Goal: Find specific page/section: Locate item on page

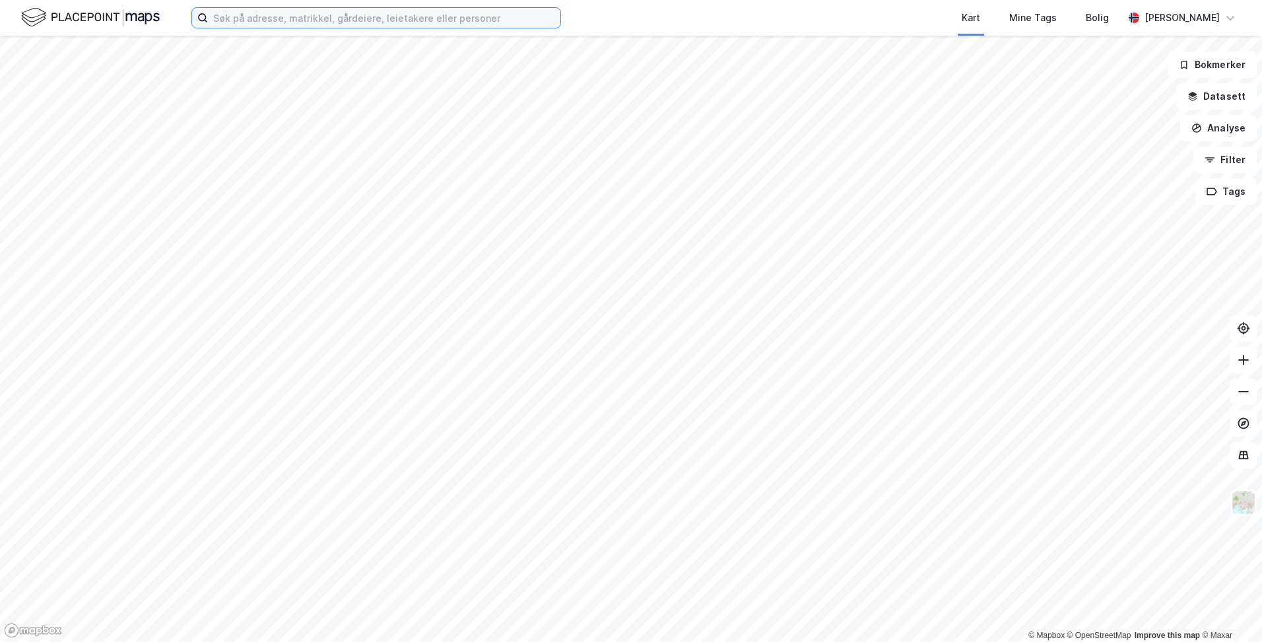
click at [480, 13] on input at bounding box center [384, 18] width 352 height 20
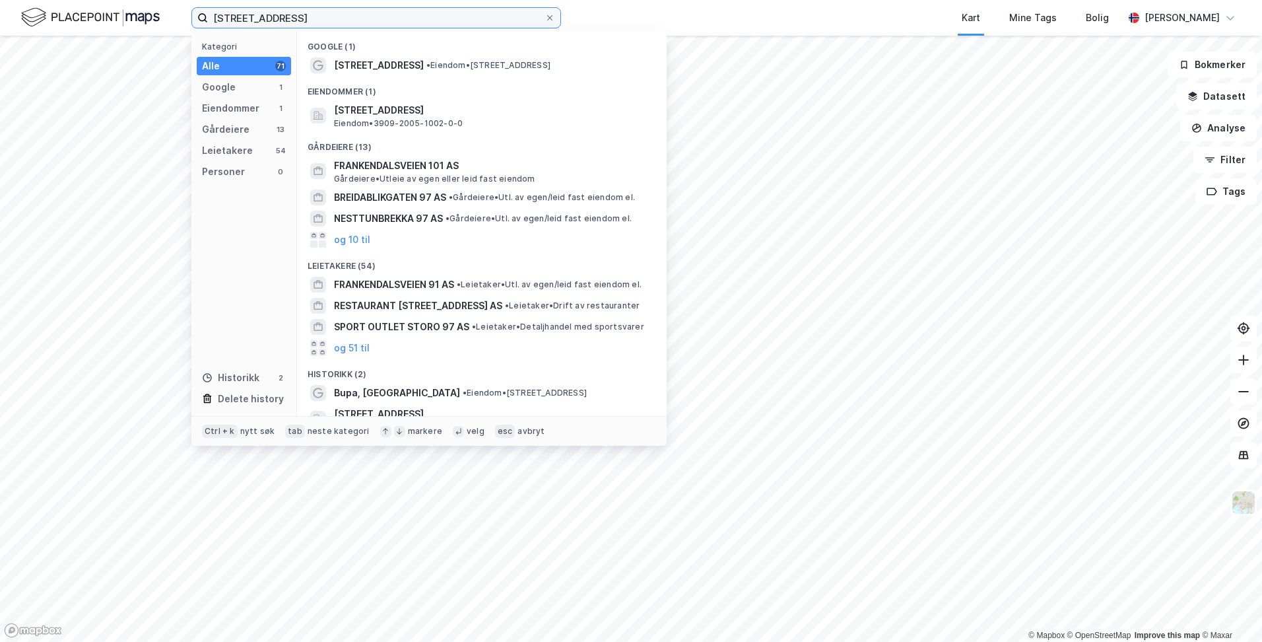
type input "[STREET_ADDRESS]"
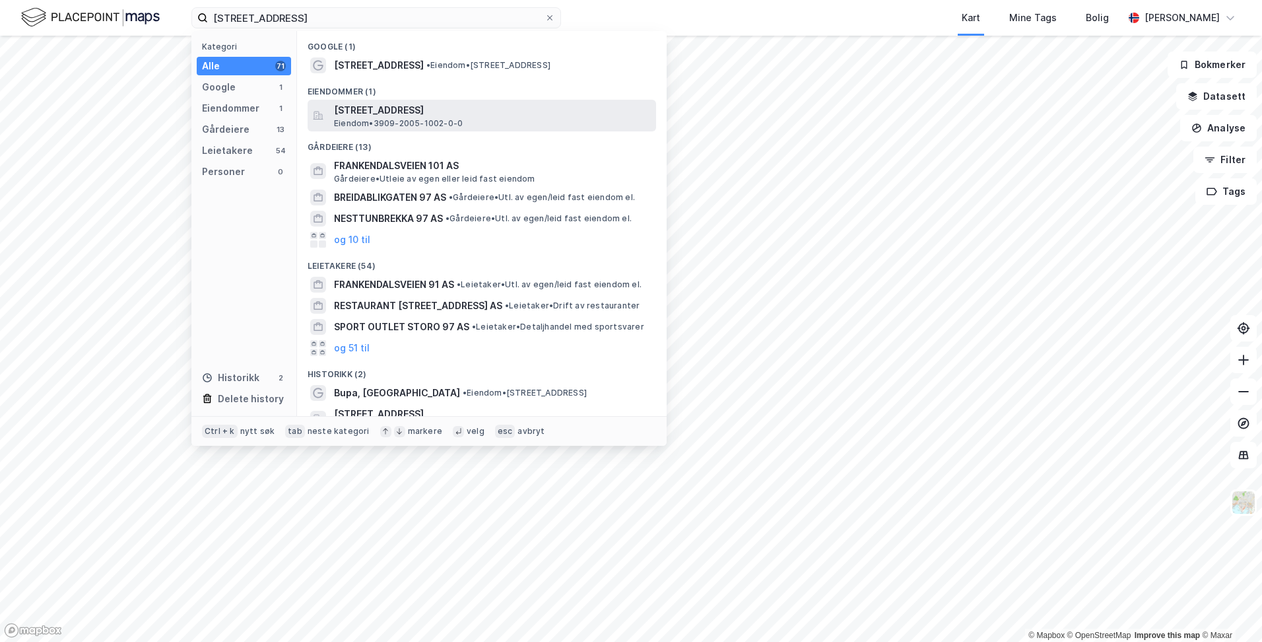
click at [499, 115] on span "[STREET_ADDRESS]" at bounding box center [492, 110] width 317 height 16
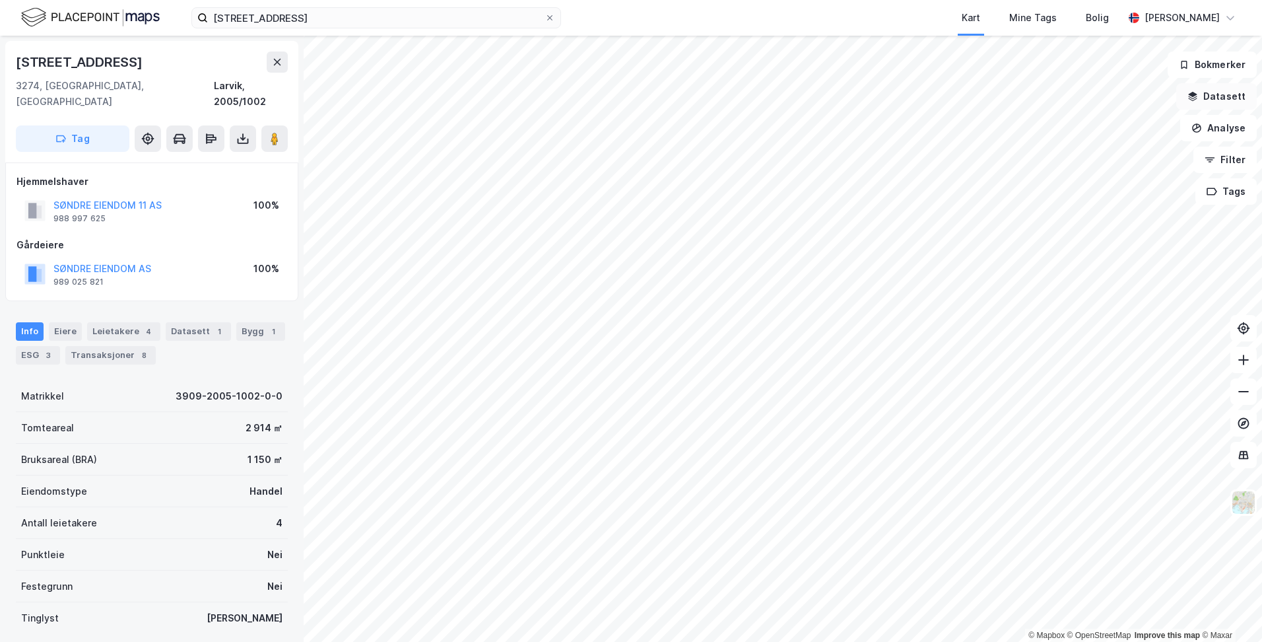
click at [1190, 100] on button "Datasett" at bounding box center [1216, 96] width 81 height 26
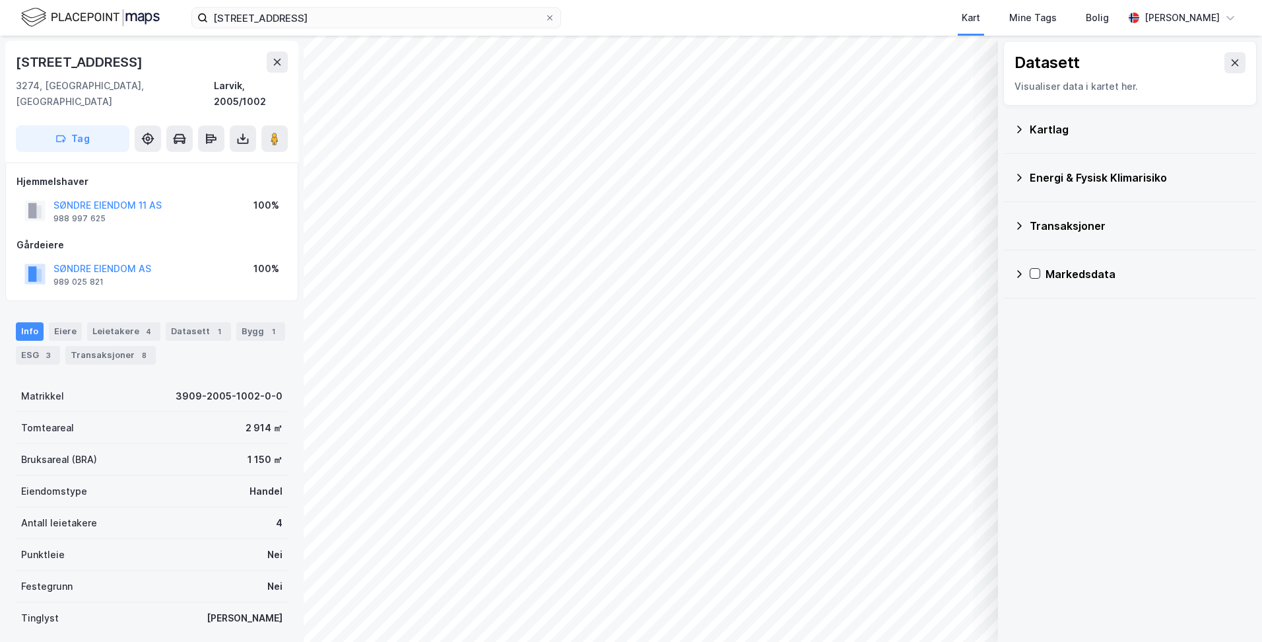
click at [1044, 134] on div "Kartlag" at bounding box center [1138, 129] width 216 height 16
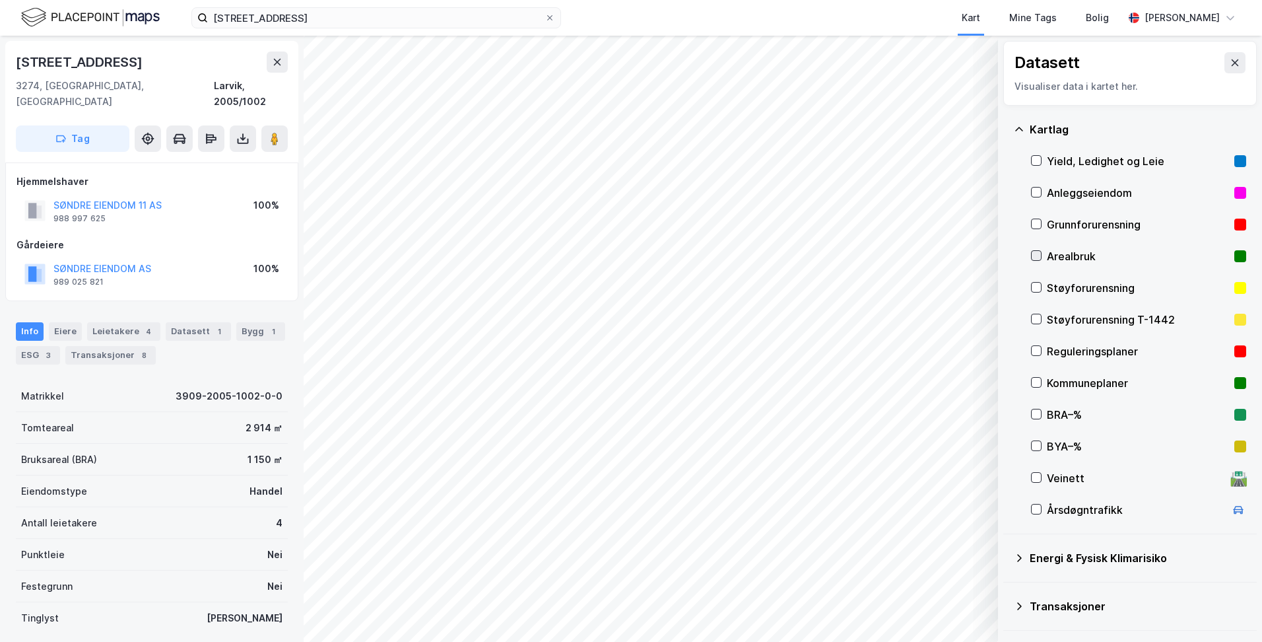
click at [1038, 259] on icon at bounding box center [1036, 255] width 9 height 9
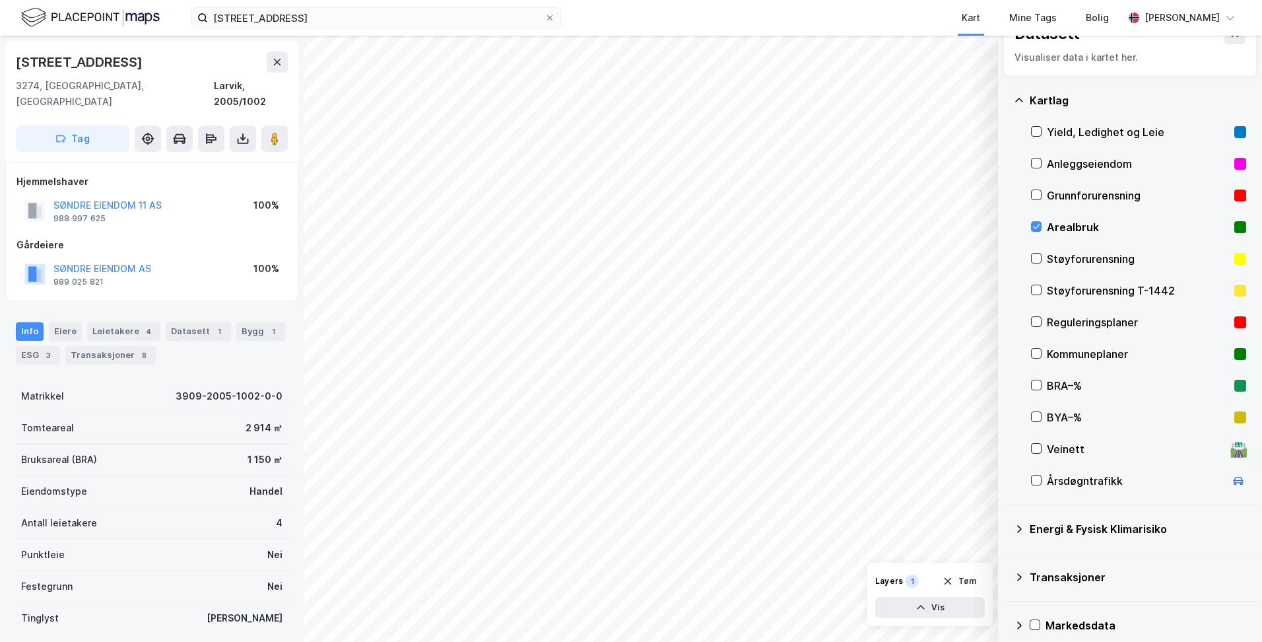
scroll to position [42, 0]
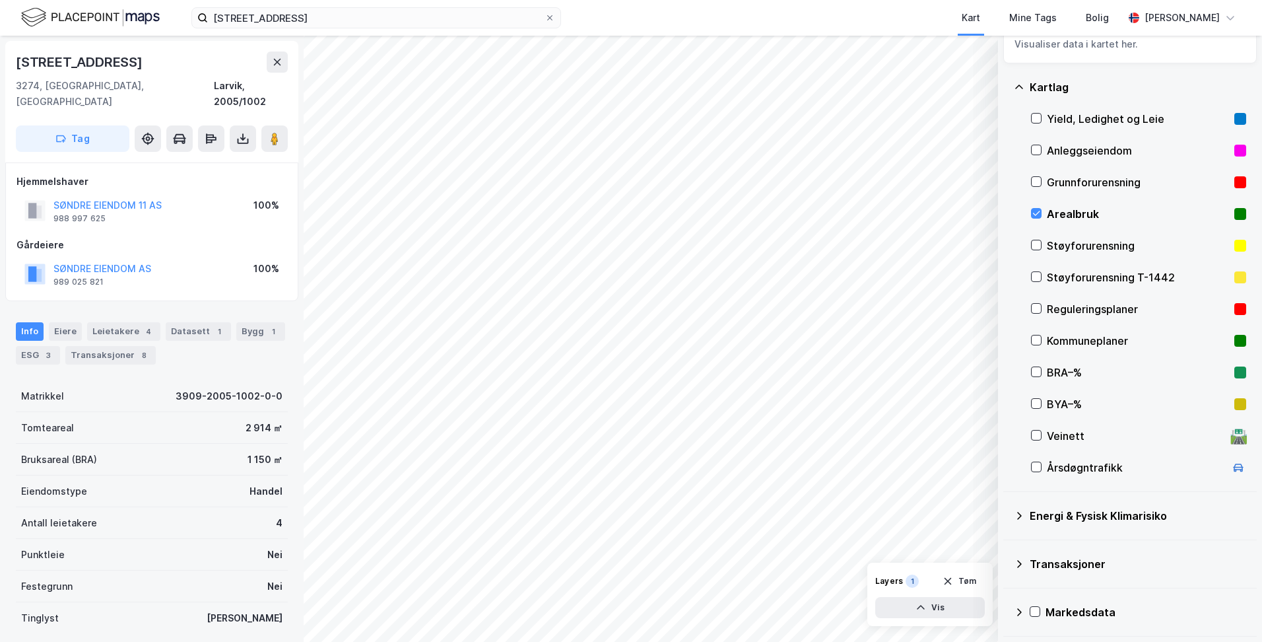
click at [961, 621] on div "Layers 1 Tøm Vis" at bounding box center [929, 593] width 125 height 63
click at [960, 615] on button "Vis" at bounding box center [930, 607] width 110 height 21
click at [849, 587] on div "Arealbruk" at bounding box center [852, 583] width 40 height 11
click at [918, 575] on button at bounding box center [924, 578] width 21 height 21
